Goal: Information Seeking & Learning: Compare options

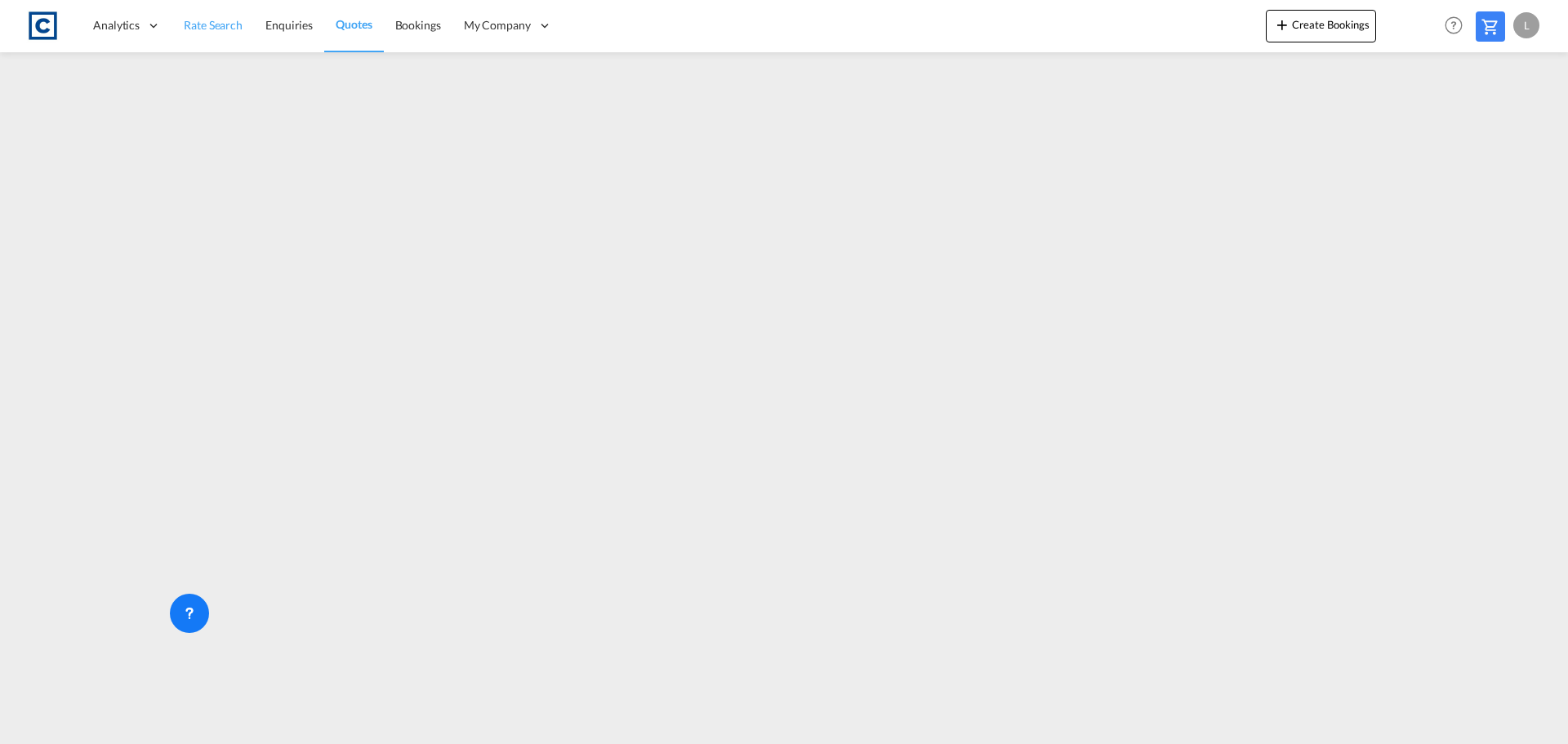
click at [228, 22] on span "Rate Search" at bounding box center [213, 24] width 59 height 14
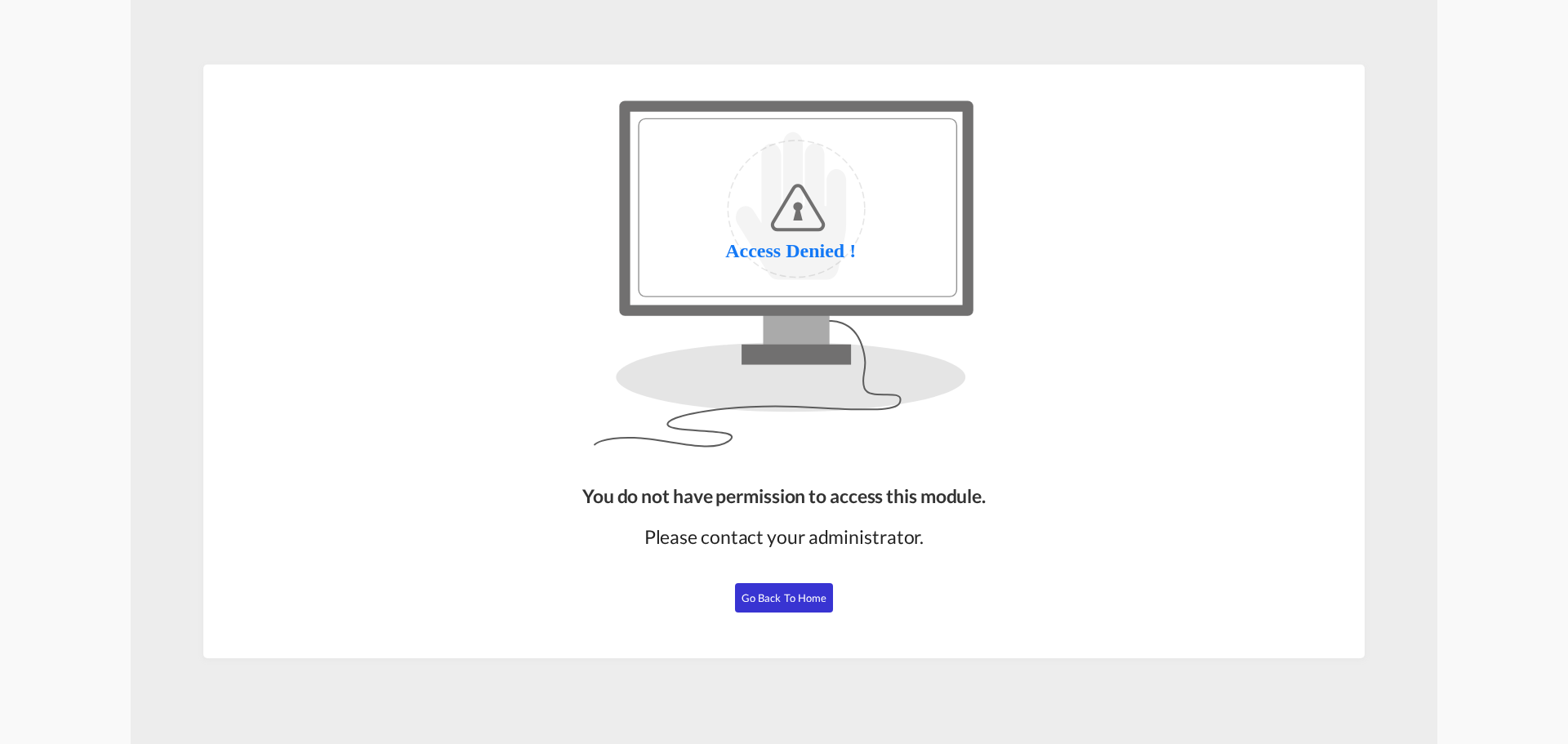
click at [759, 599] on span "Go Back to Home" at bounding box center [784, 598] width 86 height 13
drag, startPoint x: 769, startPoint y: 598, endPoint x: 773, endPoint y: 579, distance: 19.4
click at [769, 596] on span "Go Back to Home" at bounding box center [784, 598] width 86 height 13
